Goal: Task Accomplishment & Management: Manage account settings

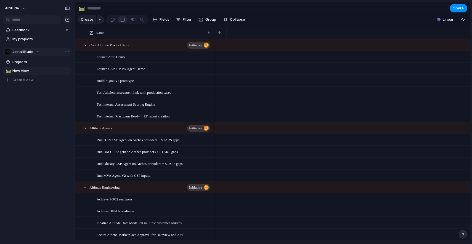
click at [35, 51] on div "Joinaltitude" at bounding box center [22, 52] width 35 height 6
click at [34, 52] on div "Joinaltitude Create new team" at bounding box center [236, 122] width 472 height 244
click at [39, 157] on div "Altitude Feedback 5 My projects Joinaltitude Projects 🛤️ New view To pick up a …" at bounding box center [37, 122] width 74 height 244
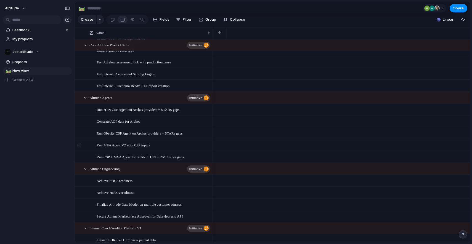
scroll to position [42, 0]
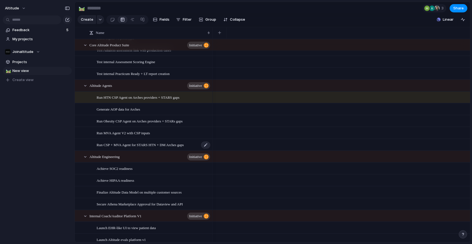
click at [102, 143] on span "Run CSP + MVA Agent for STARS HTN + DM Arches gaps" at bounding box center [140, 145] width 87 height 6
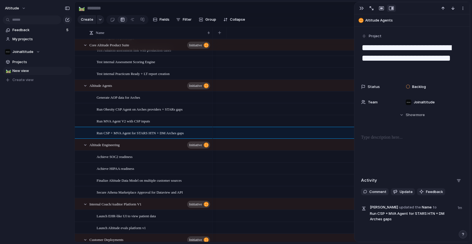
click at [285, 6] on section "🛤️ 3 Share" at bounding box center [272, 8] width 395 height 12
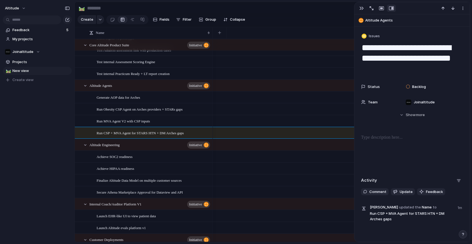
click at [294, 7] on section "🛤️ 3 Share" at bounding box center [272, 8] width 395 height 12
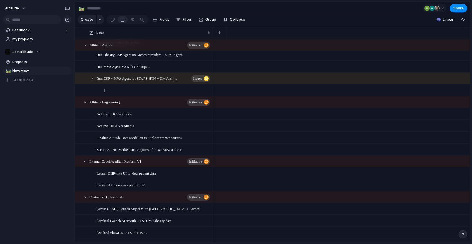
scroll to position [97, 0]
click at [208, 117] on div "Achieve SOC2 readiness" at bounding box center [154, 113] width 114 height 11
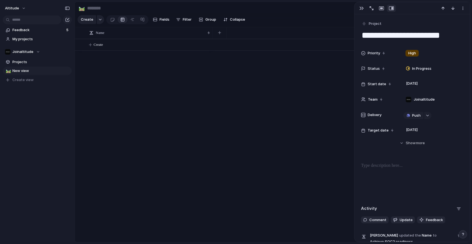
click at [39, 131] on div "Altitude Feedback 5 My projects Joinaltitude Projects 🛤️ New view To pick up a …" at bounding box center [37, 122] width 74 height 244
click at [22, 40] on span "My projects" at bounding box center [40, 39] width 57 height 6
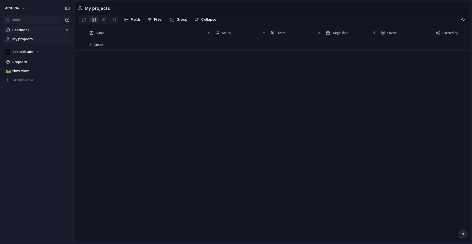
click at [22, 28] on span "Feedback" at bounding box center [38, 30] width 52 height 6
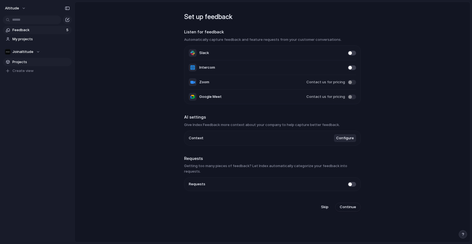
click at [20, 62] on span "Projects" at bounding box center [40, 62] width 57 height 6
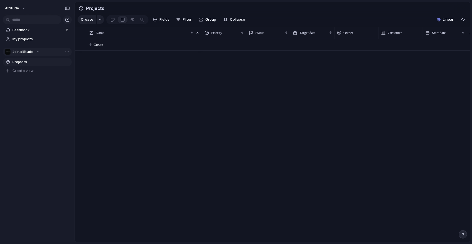
click at [34, 52] on div "Joinaltitude" at bounding box center [22, 52] width 35 height 6
click at [13, 107] on div "Joinaltitude Create new team" at bounding box center [236, 122] width 472 height 244
click at [39, 50] on button "Joinaltitude" at bounding box center [37, 52] width 69 height 8
click at [35, 126] on div "Team settings Copy link Add members" at bounding box center [236, 122] width 472 height 244
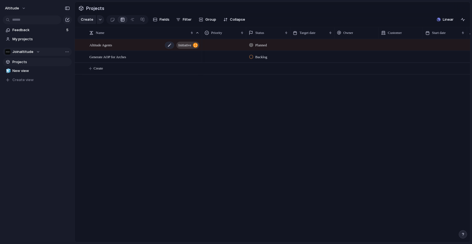
click at [110, 44] on span "Altitude Agents" at bounding box center [100, 45] width 23 height 6
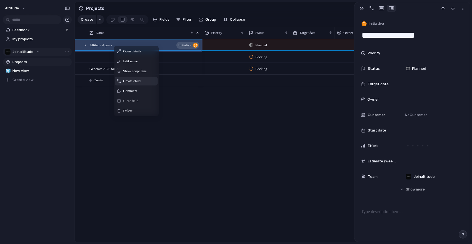
click at [124, 82] on span "Create child" at bounding box center [131, 81] width 17 height 6
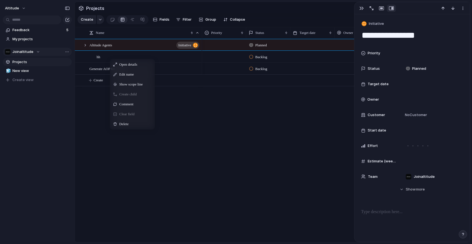
click at [118, 94] on div "Create child" at bounding box center [132, 94] width 43 height 9
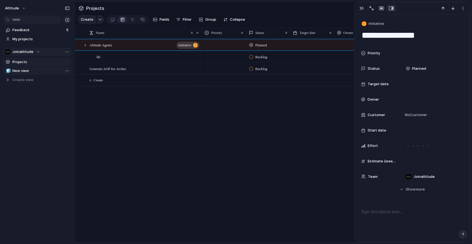
click at [28, 72] on span "New view" at bounding box center [40, 71] width 57 height 6
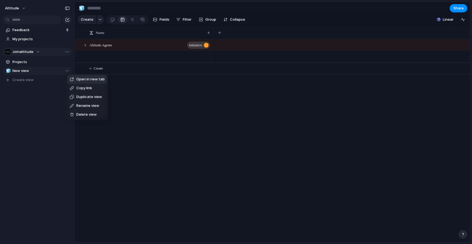
click at [39, 91] on div "Open in new tab Copy link Duplicate view Rename view Delete view" at bounding box center [236, 122] width 472 height 244
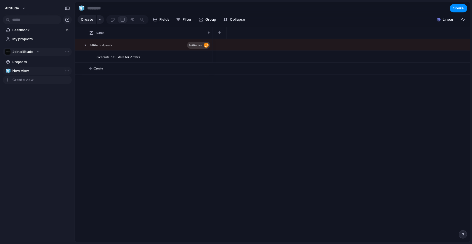
click at [29, 80] on span "Create view" at bounding box center [22, 80] width 21 height 6
type input "****"
click at [27, 80] on span "Test" at bounding box center [40, 80] width 57 height 6
click at [27, 74] on link "🧊 New view" at bounding box center [37, 71] width 69 height 8
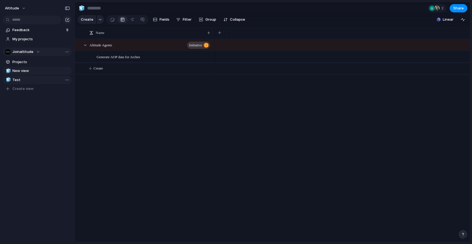
click at [23, 81] on span "Test" at bounding box center [40, 80] width 57 height 6
type input "****"
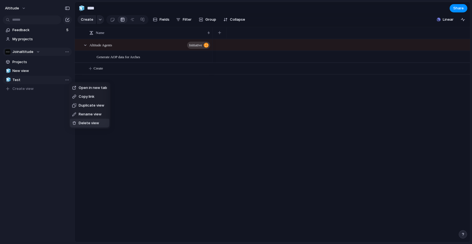
click at [75, 124] on div at bounding box center [74, 123] width 4 height 4
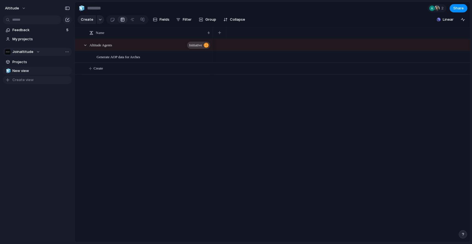
click at [25, 82] on span "Create view" at bounding box center [22, 80] width 21 height 6
type input "****"
click at [6, 108] on div "Feedback 5 My projects Joinaltitude Projects 🧊 New view 📒 Test To pick up a dra…" at bounding box center [37, 69] width 74 height 138
click at [14, 78] on span "Test" at bounding box center [40, 80] width 57 height 6
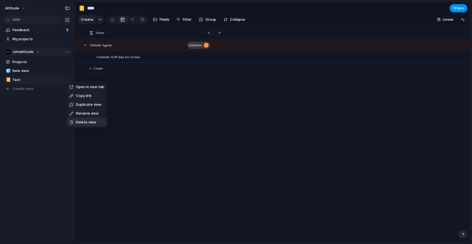
click at [76, 121] on span "Delete view" at bounding box center [86, 123] width 20 height 6
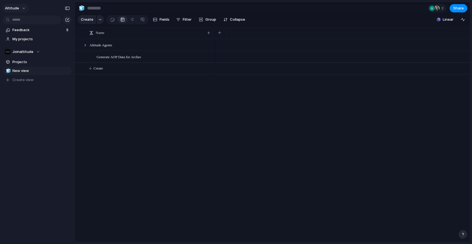
click at [24, 8] on button "Altitude" at bounding box center [15, 8] width 26 height 9
click at [15, 97] on div "Settings Invite members Change theme Sign out" at bounding box center [236, 122] width 472 height 244
click at [34, 52] on div "Joinaltitude" at bounding box center [22, 52] width 35 height 6
click at [11, 104] on div "Joinaltitude Create new team" at bounding box center [236, 122] width 472 height 244
click at [25, 59] on span "Projects" at bounding box center [40, 62] width 57 height 6
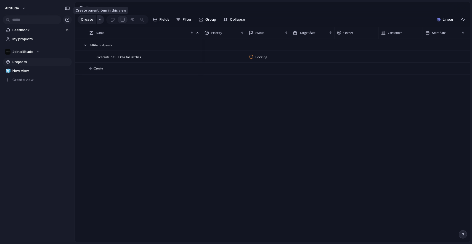
click at [100, 20] on div "button" at bounding box center [100, 19] width 4 height 2
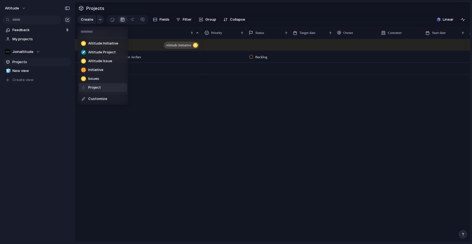
click at [92, 89] on span "Project" at bounding box center [94, 88] width 13 height 6
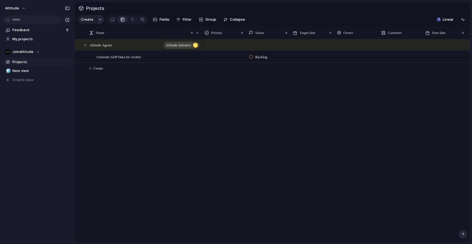
click at [100, 17] on button "button" at bounding box center [100, 19] width 7 height 9
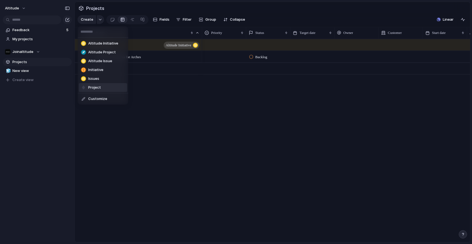
click at [117, 6] on div "Altitude Initiative Altitude Project Altitude Issue Initiative Issues Project C…" at bounding box center [236, 122] width 472 height 244
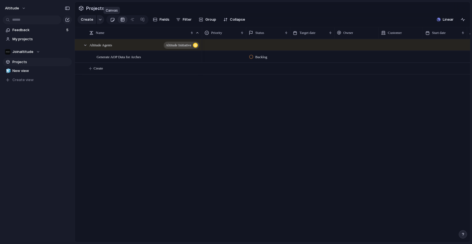
click at [112, 20] on div at bounding box center [112, 19] width 5 height 9
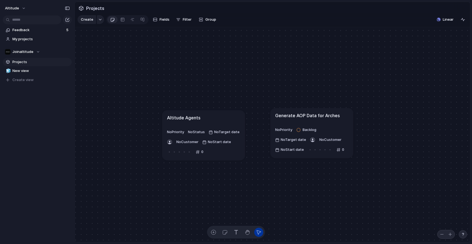
drag, startPoint x: 233, startPoint y: 116, endPoint x: 222, endPoint y: 119, distance: 11.8
click at [222, 119] on div "Altitude Agents" at bounding box center [203, 117] width 73 height 7
click at [122, 21] on div at bounding box center [122, 19] width 4 height 9
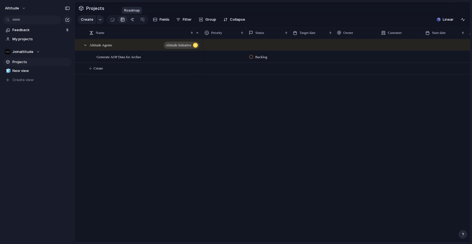
click at [134, 20] on link at bounding box center [132, 19] width 10 height 9
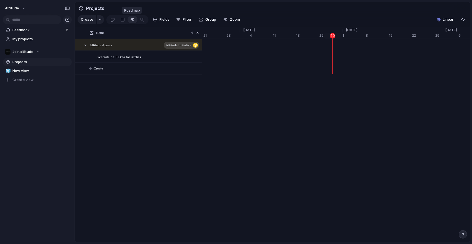
scroll to position [0, 3591]
click at [140, 24] on div at bounding box center [142, 19] width 4 height 9
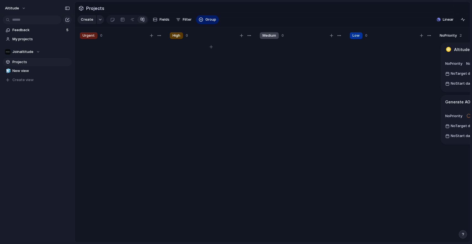
scroll to position [0, 58]
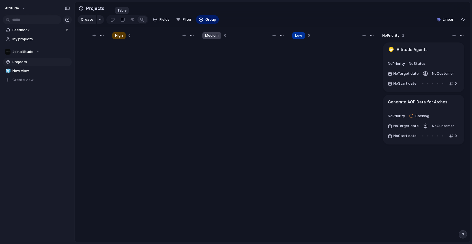
click at [121, 18] on div at bounding box center [122, 19] width 4 height 9
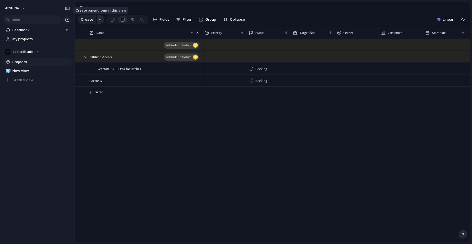
click at [97, 22] on button "button" at bounding box center [100, 19] width 7 height 9
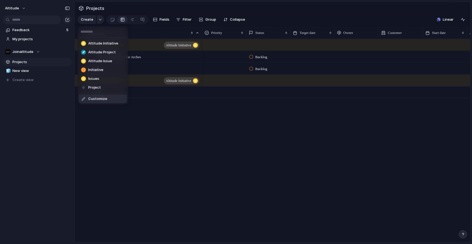
click at [101, 102] on li "Customize" at bounding box center [103, 99] width 48 height 9
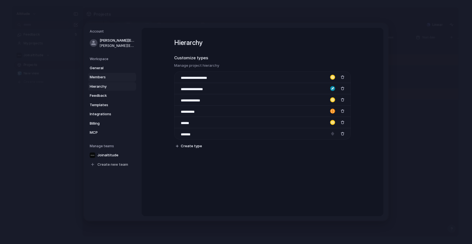
click at [106, 77] on span "Members" at bounding box center [107, 77] width 35 height 6
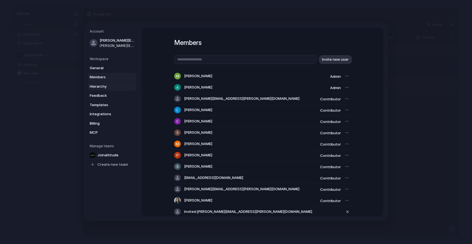
click at [102, 89] on link "Hierarchy" at bounding box center [112, 86] width 48 height 9
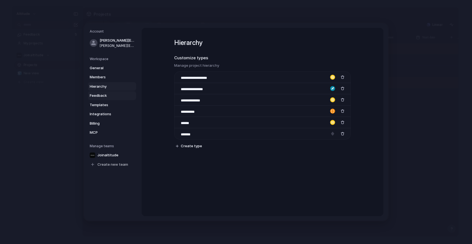
click at [103, 98] on span "Feedback" at bounding box center [107, 96] width 35 height 6
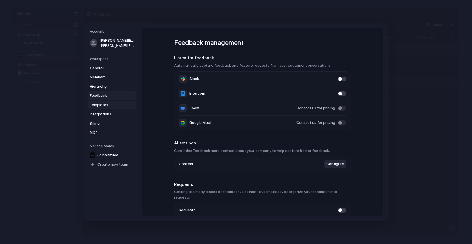
click at [104, 105] on span "Templates" at bounding box center [107, 105] width 35 height 6
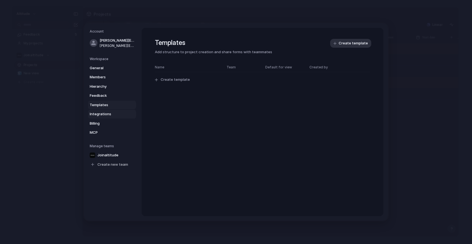
click at [103, 114] on span "Integrations" at bounding box center [107, 114] width 35 height 6
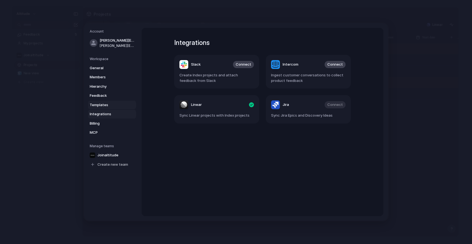
click at [102, 107] on span "Templates" at bounding box center [107, 105] width 35 height 6
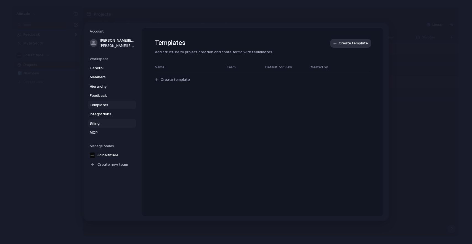
click at [100, 121] on span "Billing" at bounding box center [107, 124] width 35 height 6
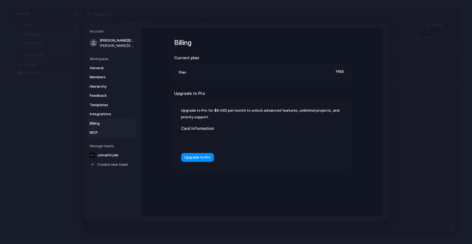
click at [99, 130] on span "MCP" at bounding box center [107, 133] width 35 height 6
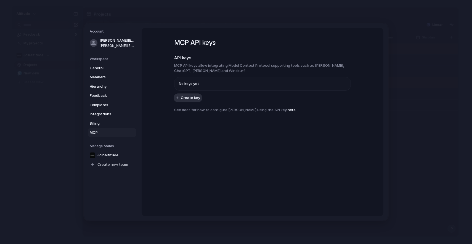
click at [99, 57] on h5 "Workspace" at bounding box center [113, 59] width 46 height 5
click at [98, 60] on h5 "Workspace" at bounding box center [113, 59] width 46 height 5
click at [97, 65] on span "General" at bounding box center [107, 68] width 35 height 6
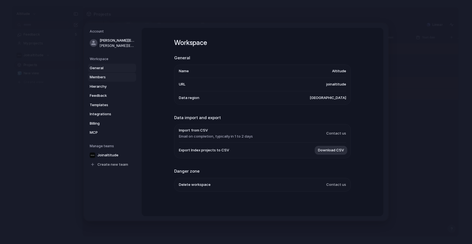
click at [114, 78] on span "Members" at bounding box center [107, 77] width 35 height 6
